Goal: Find specific page/section: Find specific page/section

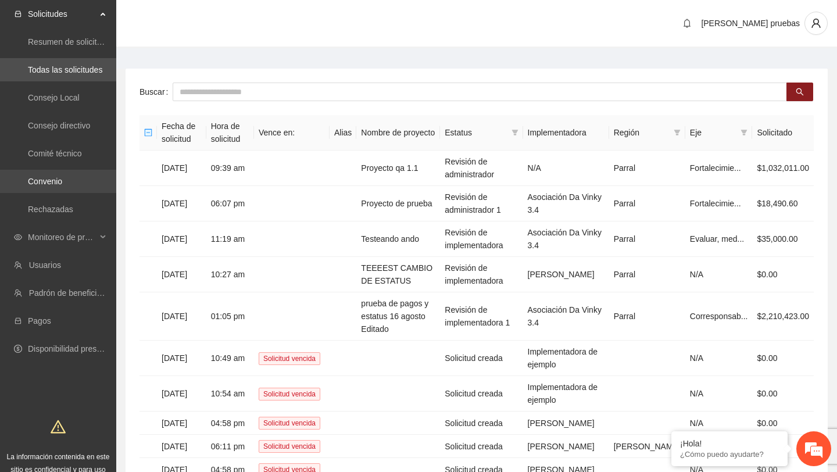
click at [62, 182] on link "Convenio" at bounding box center [45, 181] width 34 height 9
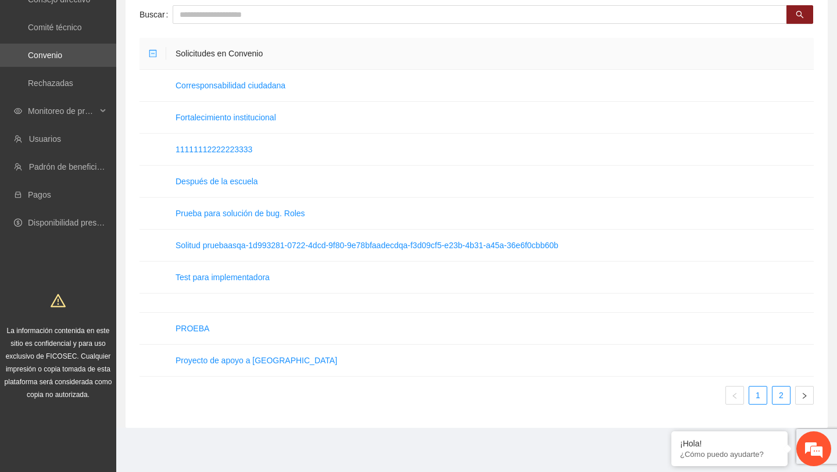
click at [776, 398] on link "2" at bounding box center [781, 395] width 17 height 17
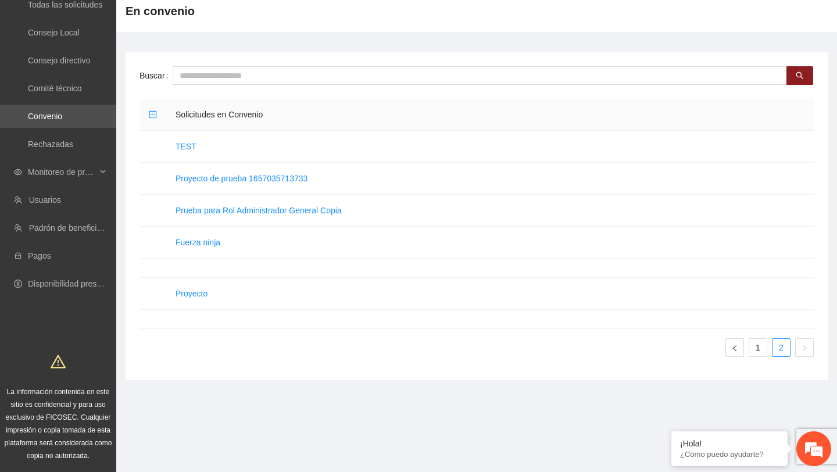
scroll to position [65, 0]
click at [760, 347] on link "1" at bounding box center [758, 347] width 17 height 17
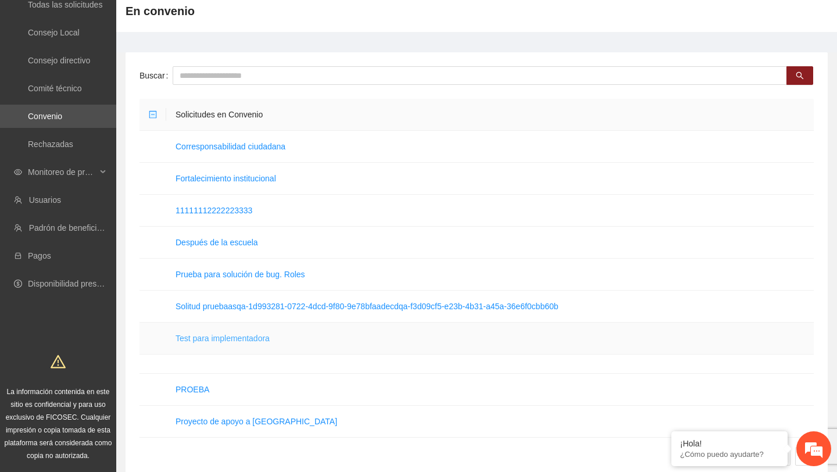
click at [269, 339] on link "Test para implementadora" at bounding box center [223, 338] width 94 height 9
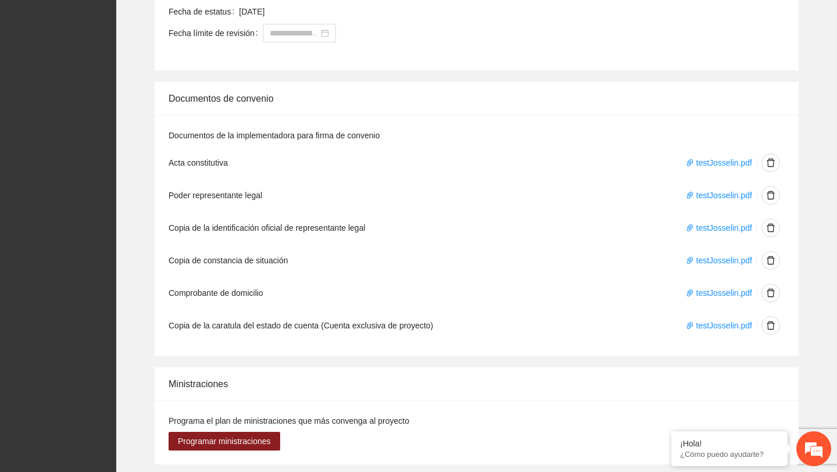
scroll to position [847, 0]
